Goal: Check status: Check status

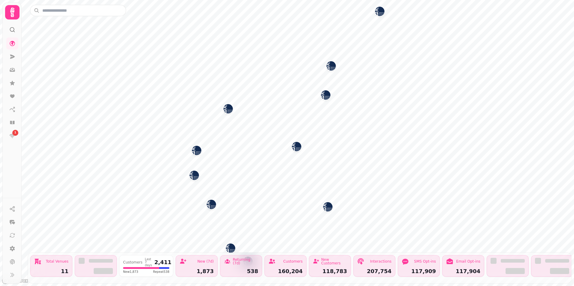
click at [295, 147] on img "Inverness Airport" at bounding box center [296, 146] width 9 height 9
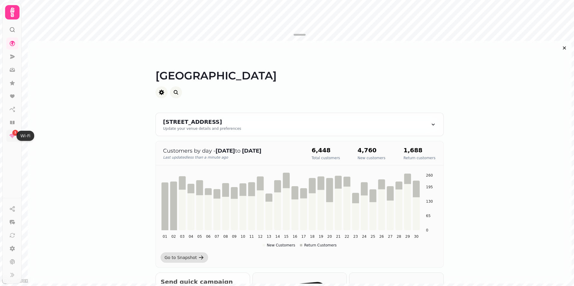
click at [11, 135] on icon at bounding box center [13, 136] width 6 height 4
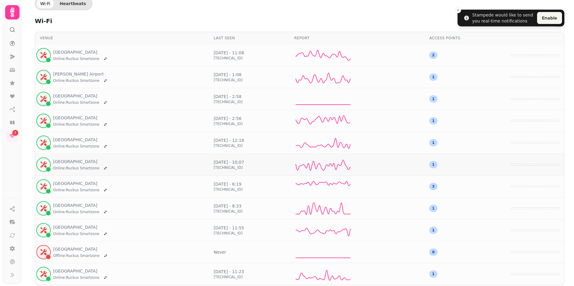
scroll to position [12, 0]
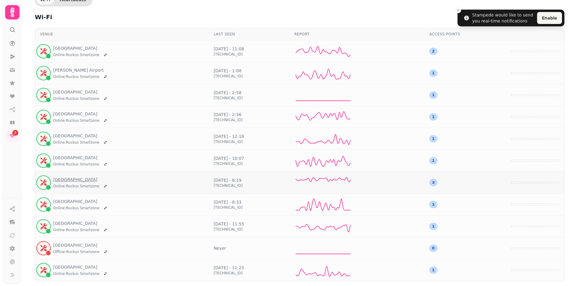
click at [68, 179] on link "[GEOGRAPHIC_DATA]" at bounding box center [81, 180] width 56 height 6
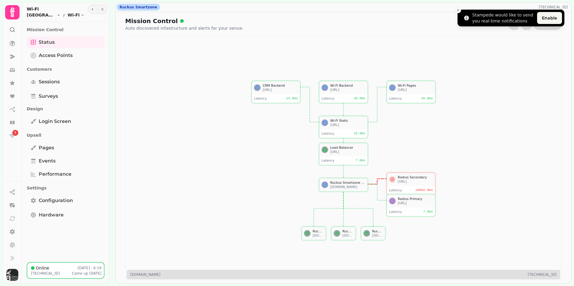
click at [457, 9] on icon "Close toast" at bounding box center [458, 10] width 4 height 4
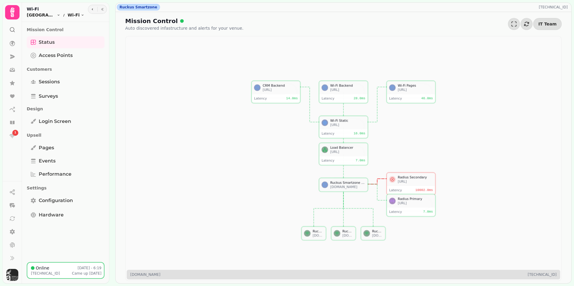
click at [407, 180] on div "[URL]" at bounding box center [415, 182] width 35 height 4
click at [350, 183] on div "Ruckus Smartzone [GEOGRAPHIC_DATA]" at bounding box center [347, 182] width 35 height 4
click at [397, 208] on div "Latency 7.0 ms" at bounding box center [411, 211] width 48 height 9
click at [14, 45] on icon at bounding box center [12, 43] width 5 height 5
